Goal: Task Accomplishment & Management: Use online tool/utility

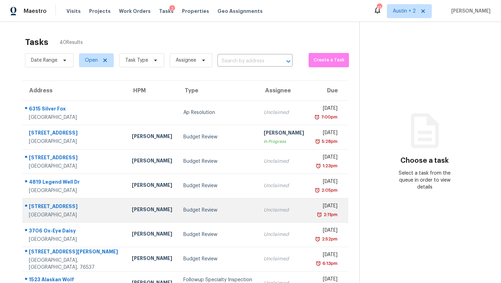
scroll to position [87, 0]
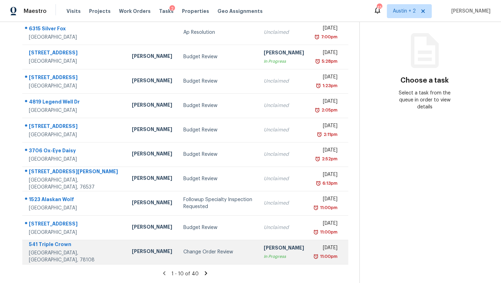
click at [183, 254] on div "Change Order Review" at bounding box center [217, 251] width 69 height 7
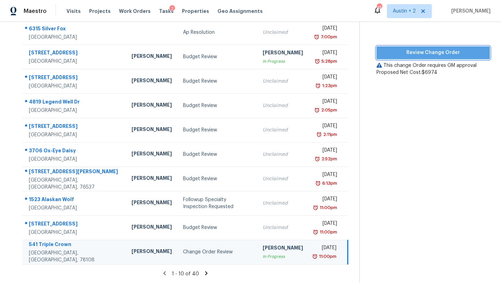
click at [452, 48] on span "Review Change Order" at bounding box center [433, 52] width 102 height 9
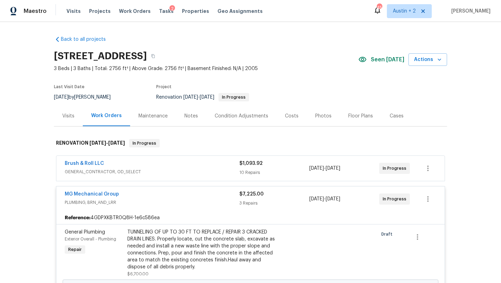
click at [290, 116] on div "Costs" at bounding box center [292, 115] width 14 height 7
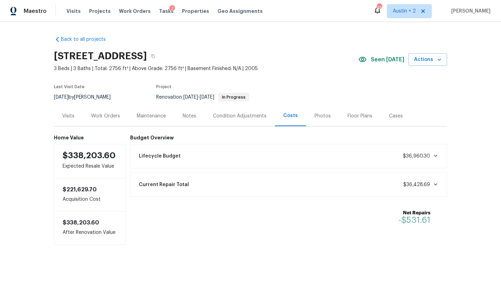
click at [100, 115] on div "Work Orders" at bounding box center [105, 115] width 29 height 7
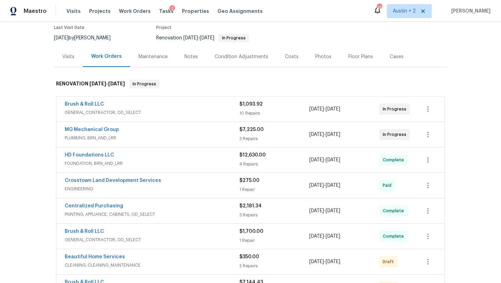
scroll to position [62, 0]
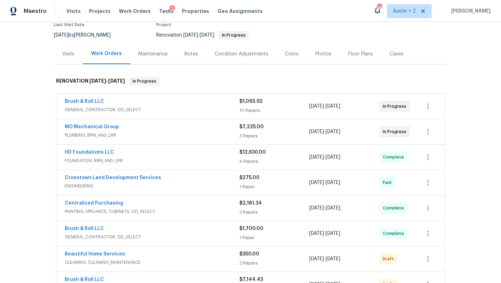
click at [188, 138] on span "PLUMBING, BRN_AND_LRR" at bounding box center [152, 135] width 175 height 7
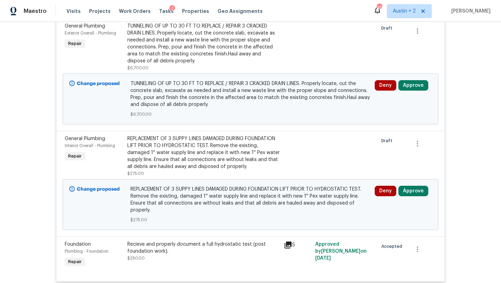
scroll to position [225, 0]
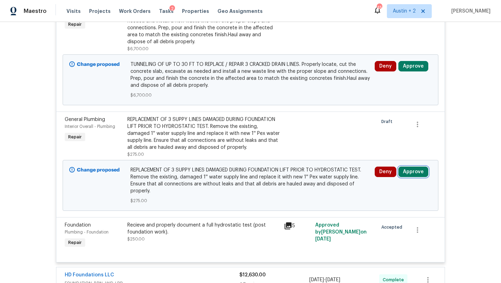
click at [412, 176] on button "Approve" at bounding box center [414, 171] width 30 height 10
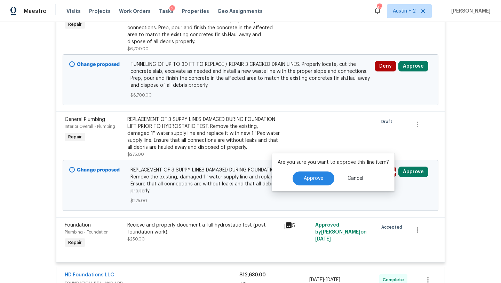
click at [291, 176] on div "Approve Cancel" at bounding box center [333, 178] width 111 height 14
click at [295, 176] on button "Approve" at bounding box center [314, 178] width 42 height 14
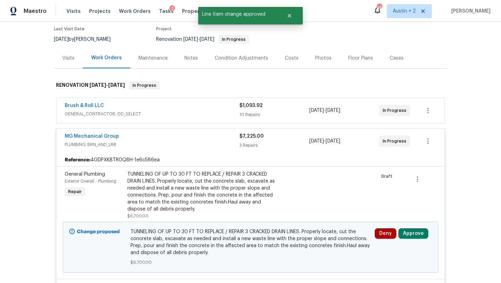
scroll to position [0, 0]
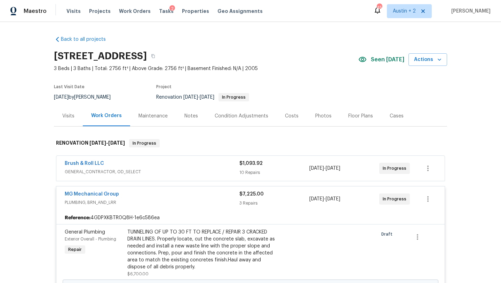
click at [215, 160] on div "Brush & Roll LLC" at bounding box center [152, 164] width 175 height 8
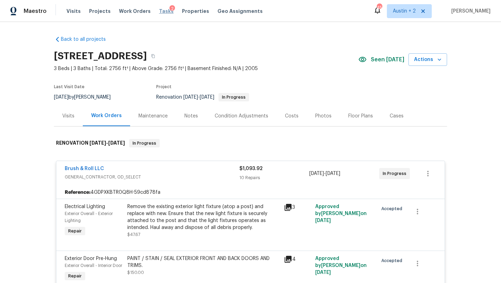
click at [159, 10] on span "Tasks" at bounding box center [166, 11] width 15 height 5
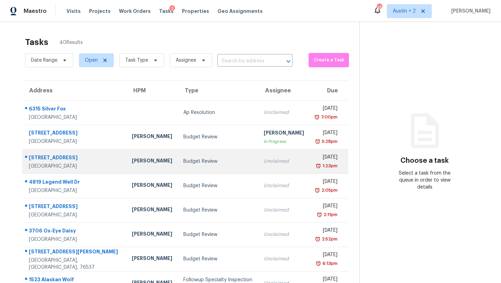
click at [183, 165] on div "Budget Review" at bounding box center [217, 161] width 69 height 7
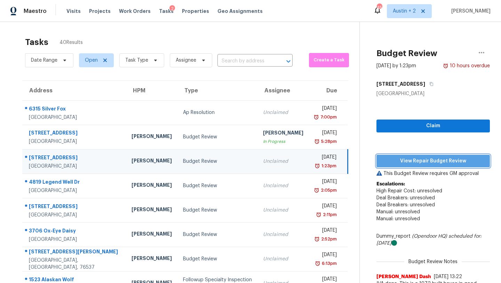
click at [382, 162] on span "View Repair Budget Review" at bounding box center [433, 161] width 102 height 9
